Goal: Information Seeking & Learning: Learn about a topic

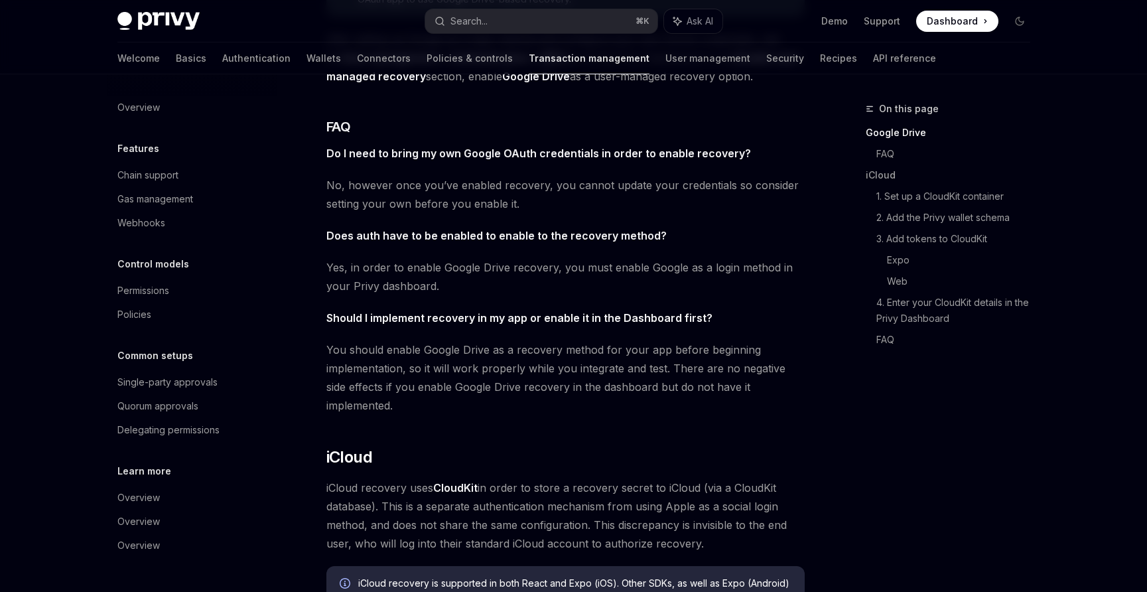
scroll to position [445, 0]
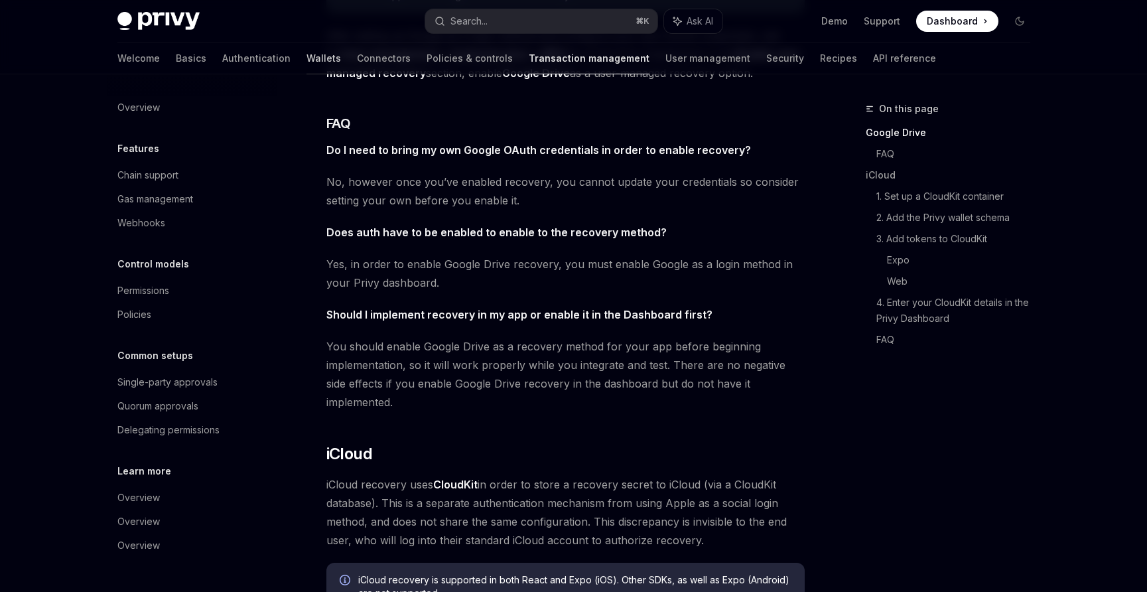
click at [307, 62] on link "Wallets" at bounding box center [324, 58] width 35 height 32
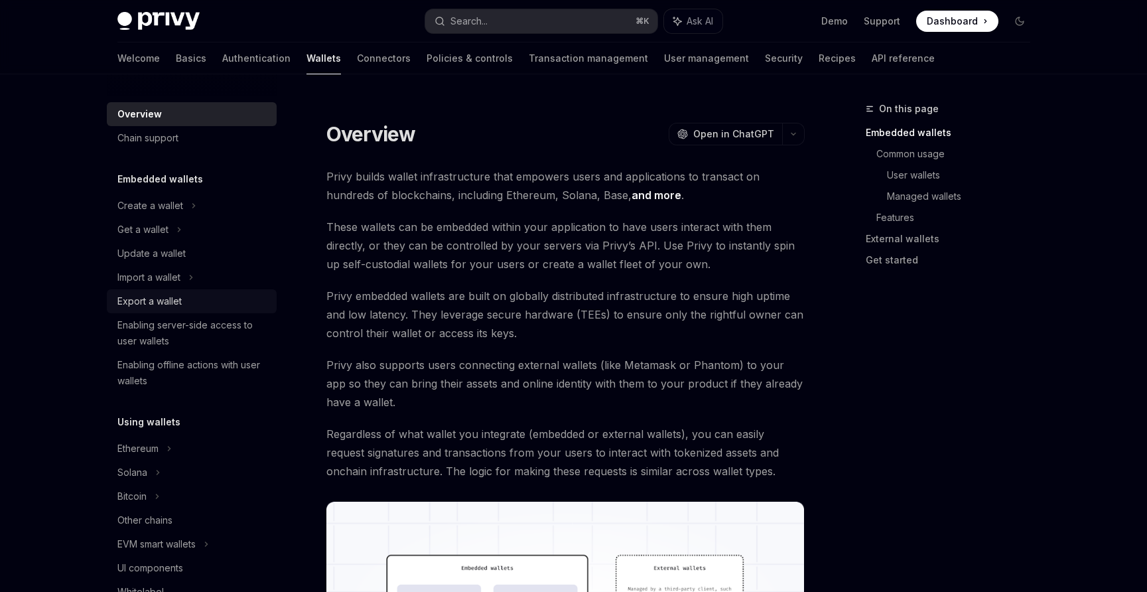
click at [156, 299] on div "Export a wallet" at bounding box center [149, 301] width 64 height 16
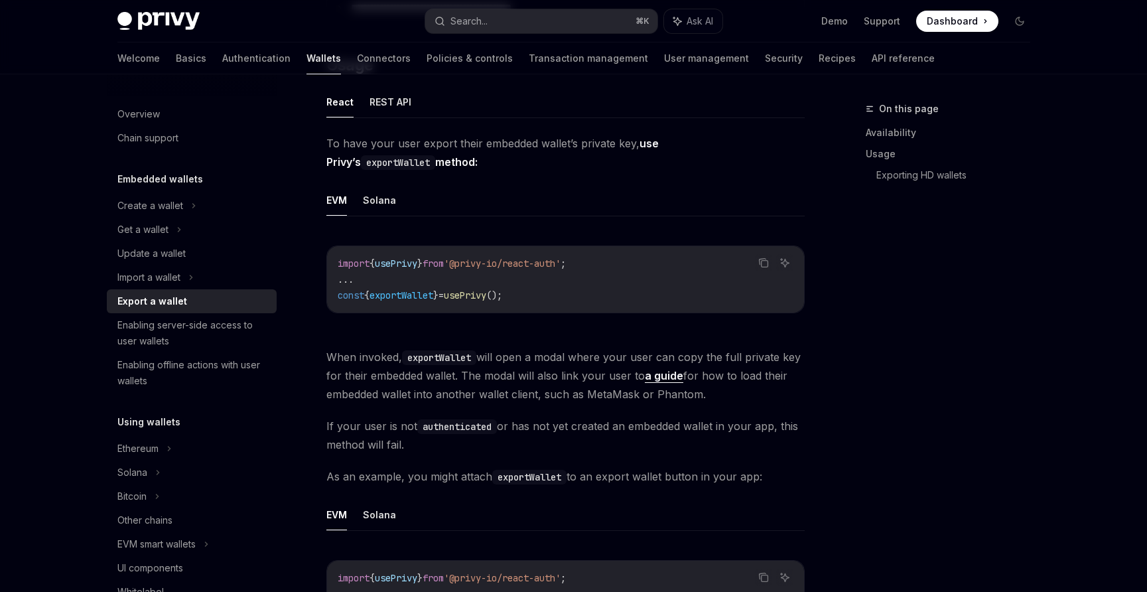
scroll to position [345, 0]
click at [163, 274] on div "Import a wallet" at bounding box center [148, 277] width 63 height 16
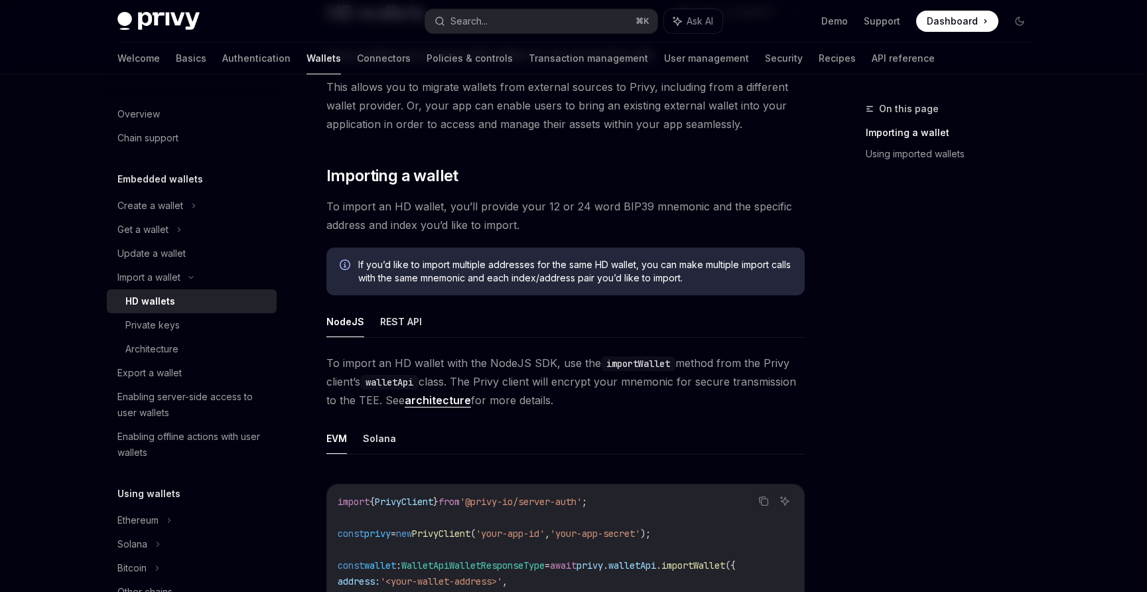
scroll to position [119, 0]
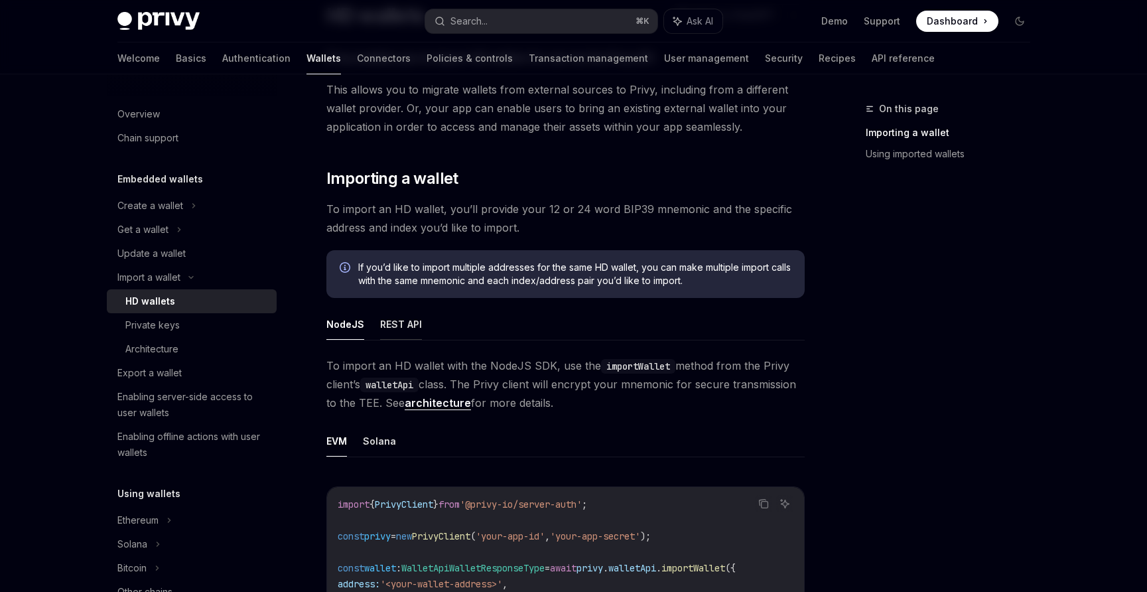
click at [414, 331] on button "REST API" at bounding box center [401, 324] width 42 height 31
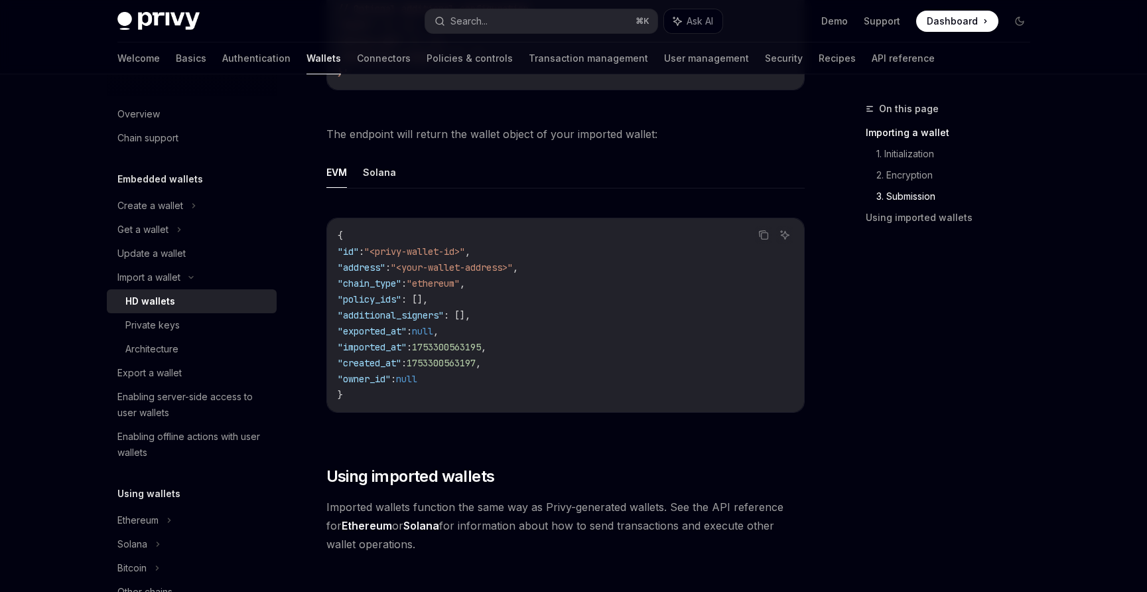
scroll to position [2550, 0]
click at [146, 318] on div "Private keys" at bounding box center [152, 325] width 54 height 16
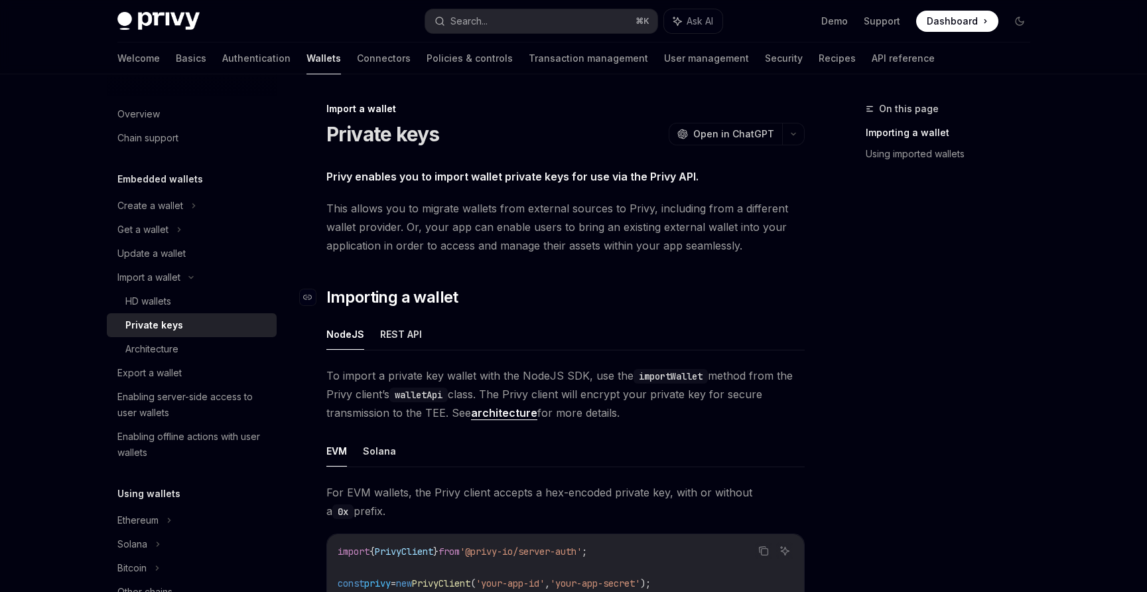
scroll to position [270, 0]
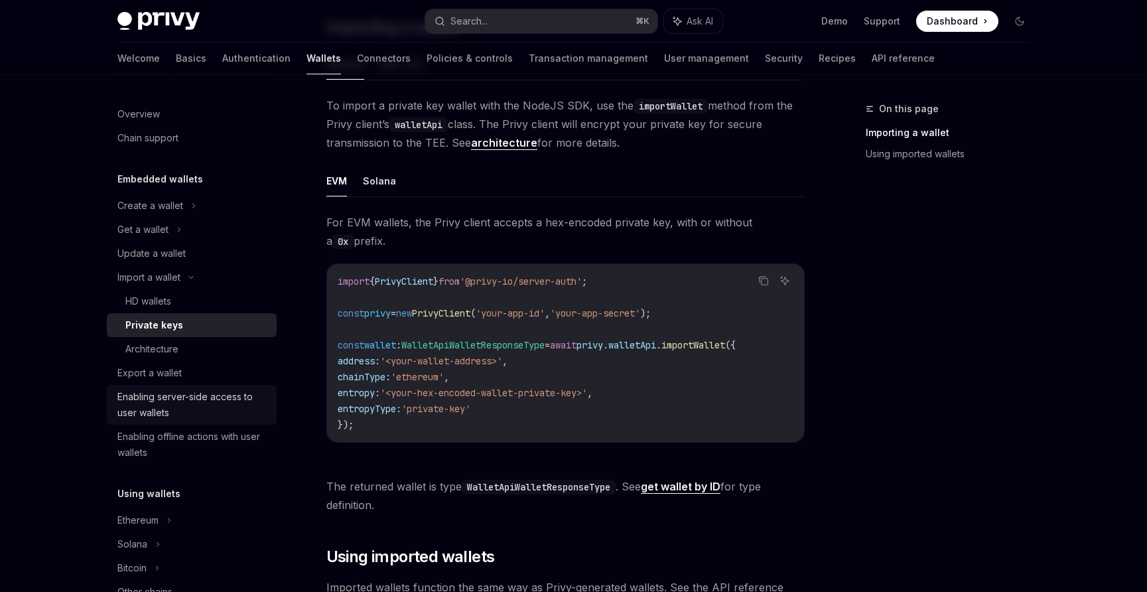
click at [159, 391] on div "Enabling server-side access to user wallets" at bounding box center [192, 405] width 151 height 32
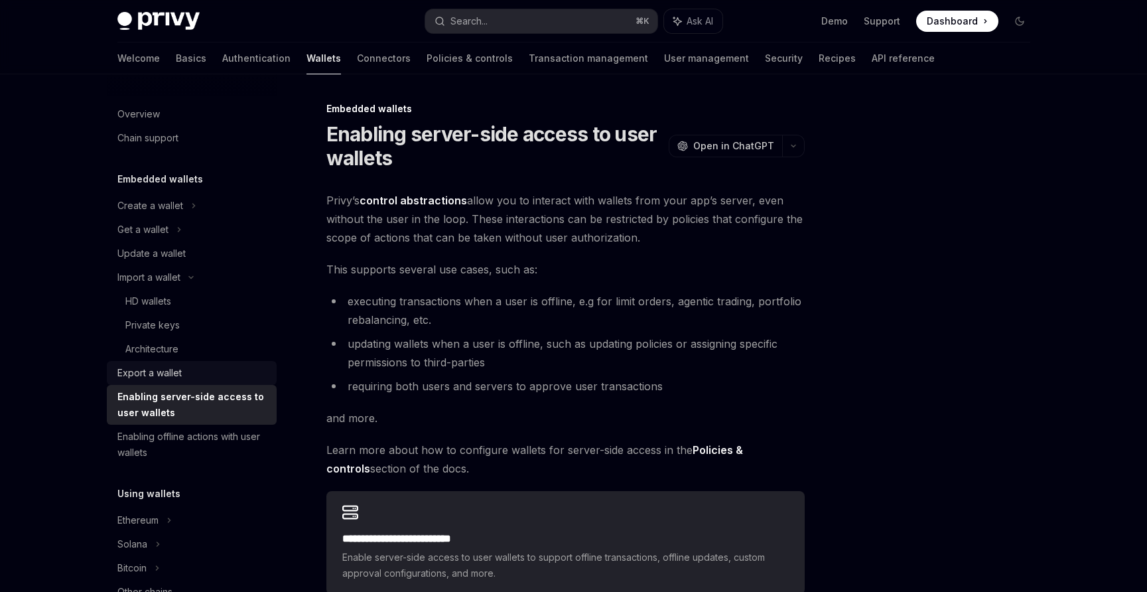
click at [161, 374] on div "Export a wallet" at bounding box center [149, 373] width 64 height 16
type textarea "*"
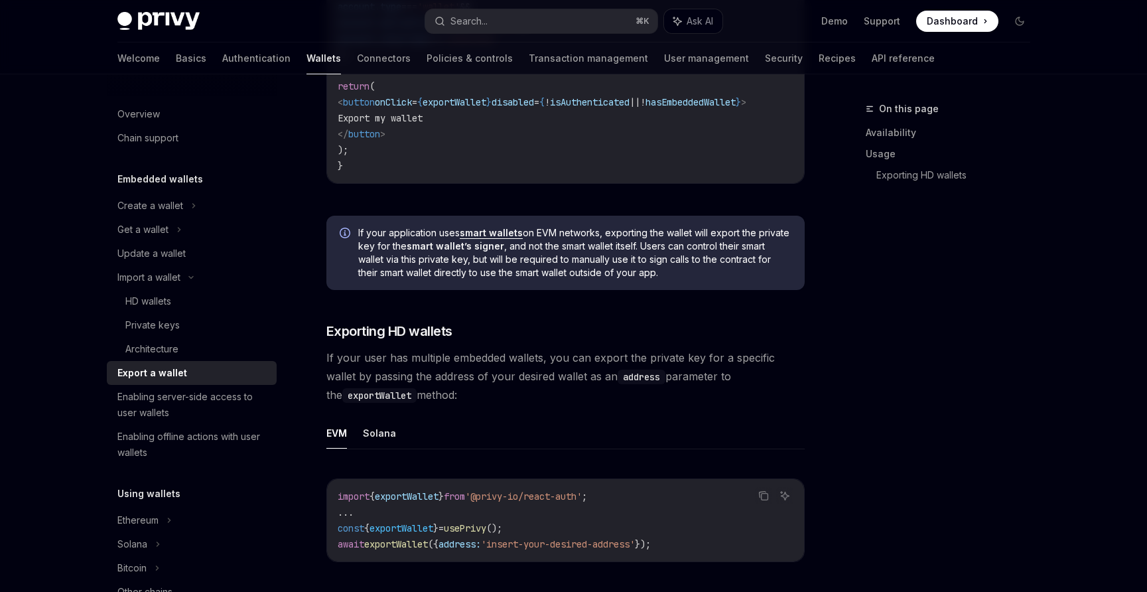
scroll to position [1037, 0]
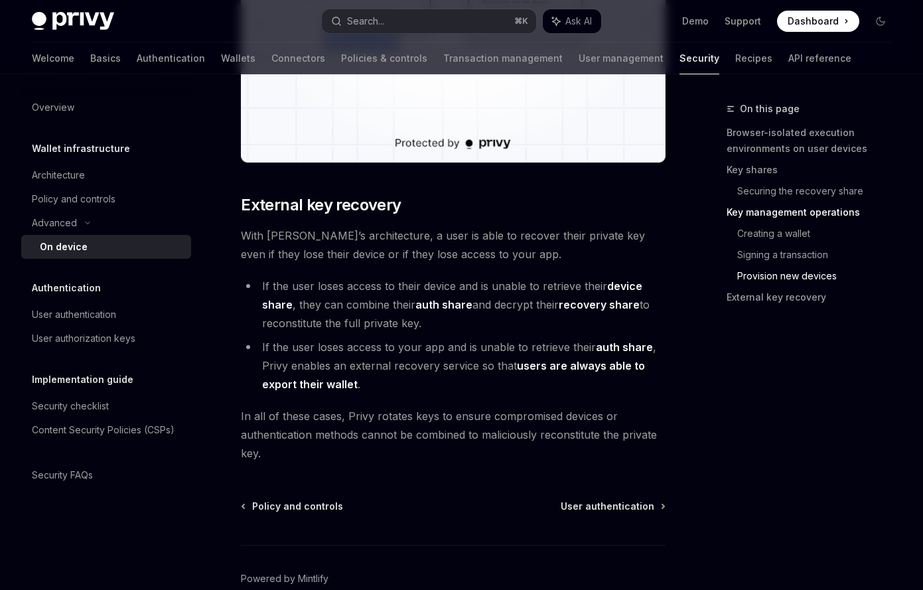
scroll to position [3734, 0]
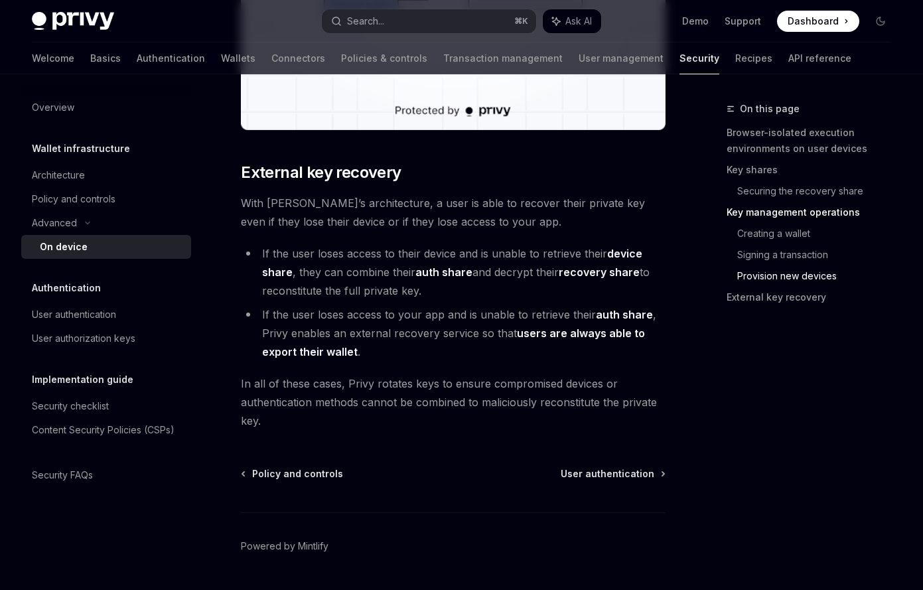
click at [333, 244] on li "If the user loses access to their device and is unable to retrieve their device…" at bounding box center [453, 272] width 425 height 56
